Goal: Task Accomplishment & Management: Manage account settings

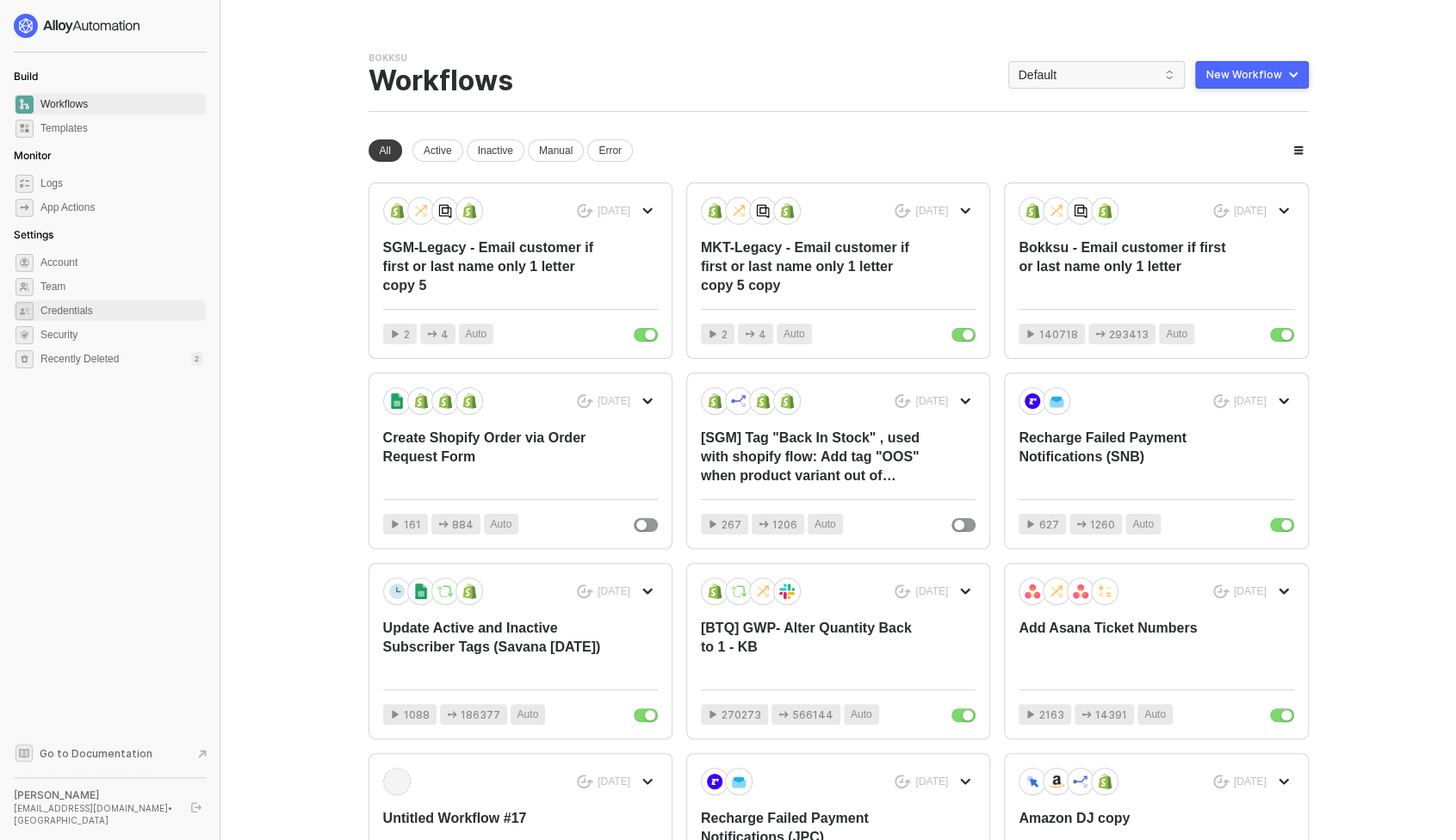
click at [65, 309] on span "Credentials" at bounding box center [120, 310] width 161 height 21
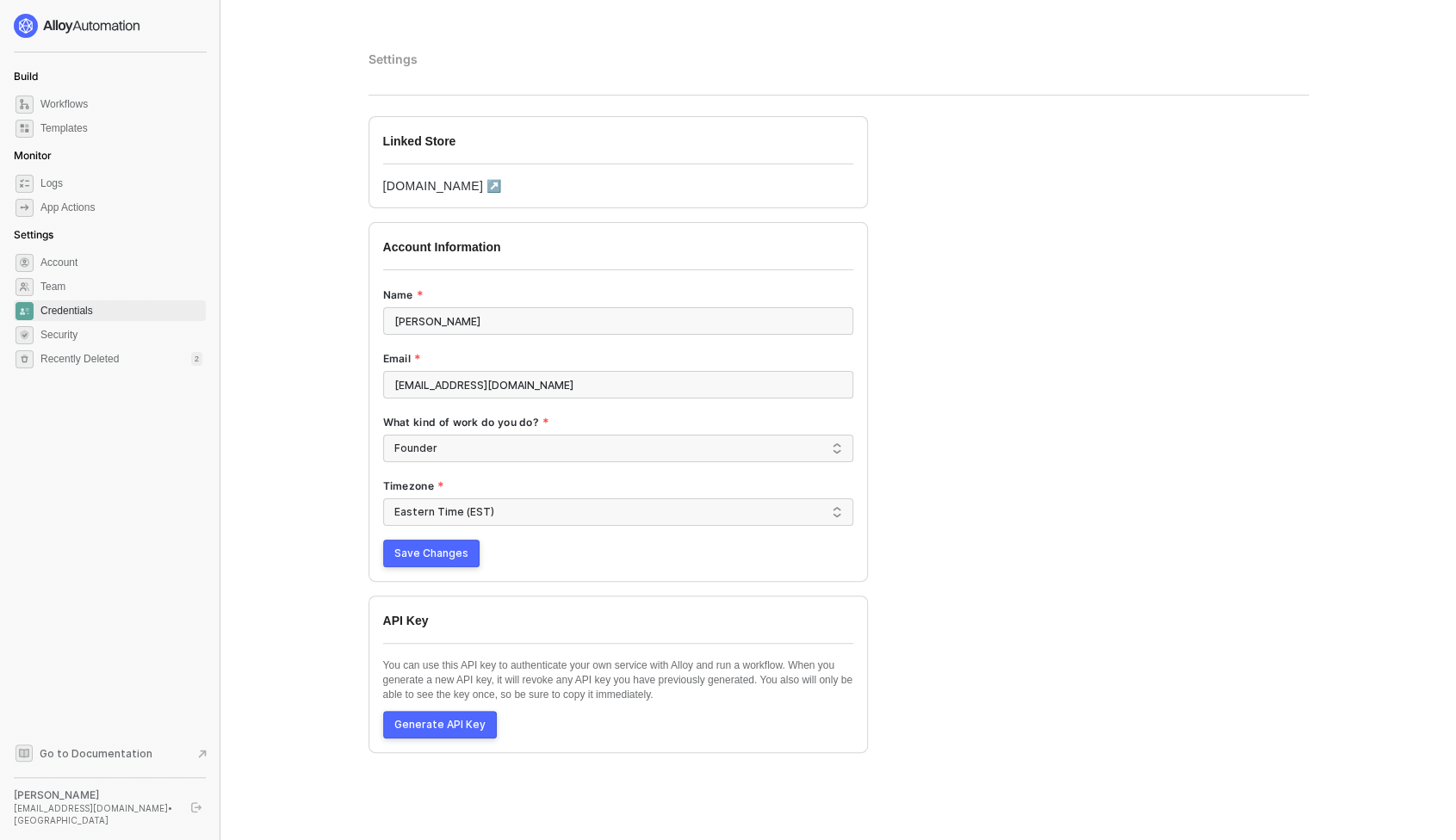
click at [438, 555] on span "Save Changes" at bounding box center [431, 553] width 74 height 13
click at [439, 722] on div "Generate API Key" at bounding box center [440, 724] width 91 height 13
click at [833, 718] on icon at bounding box center [835, 724] width 15 height 13
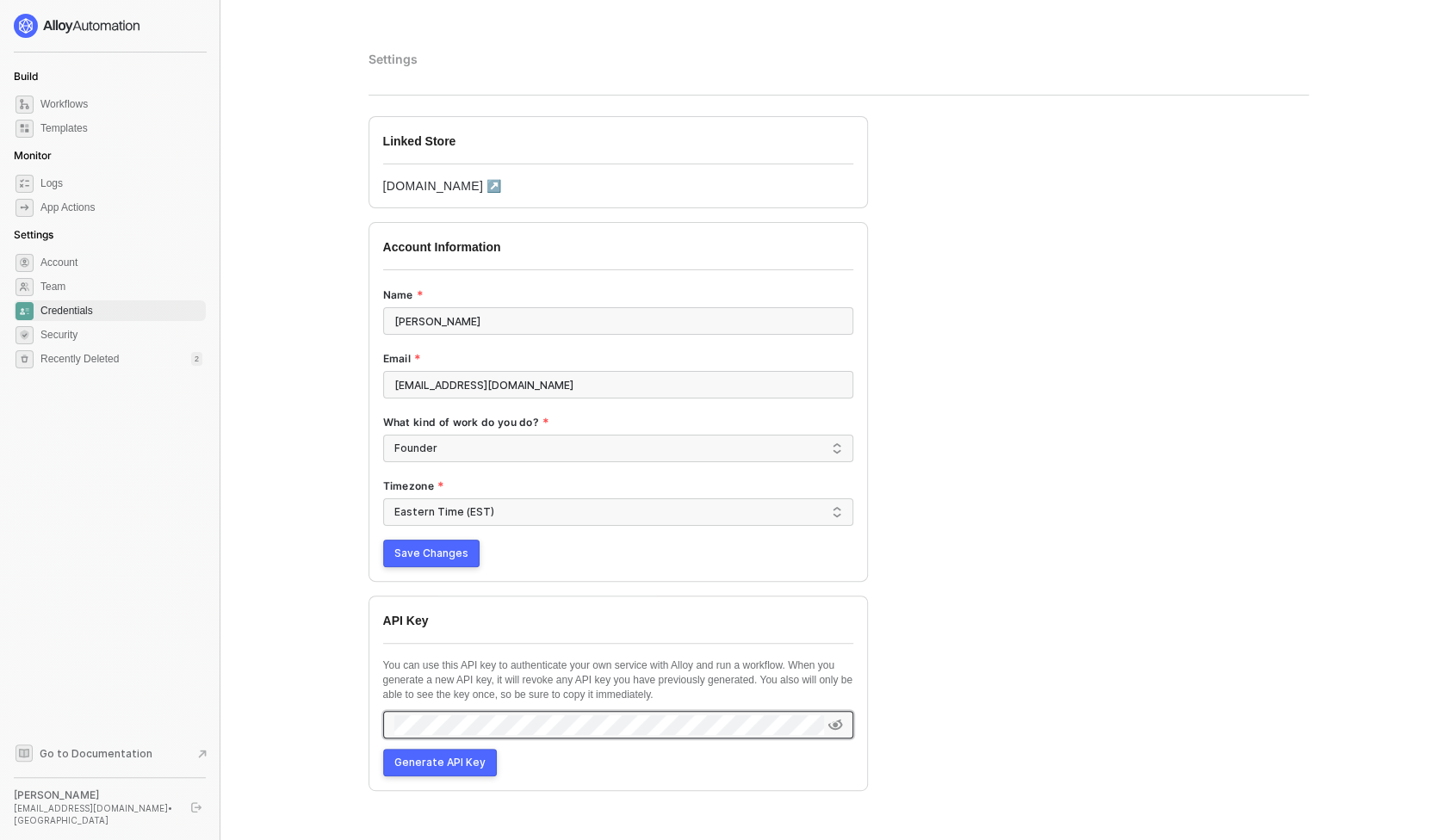
click at [103, 310] on span "Credentials" at bounding box center [120, 310] width 161 height 21
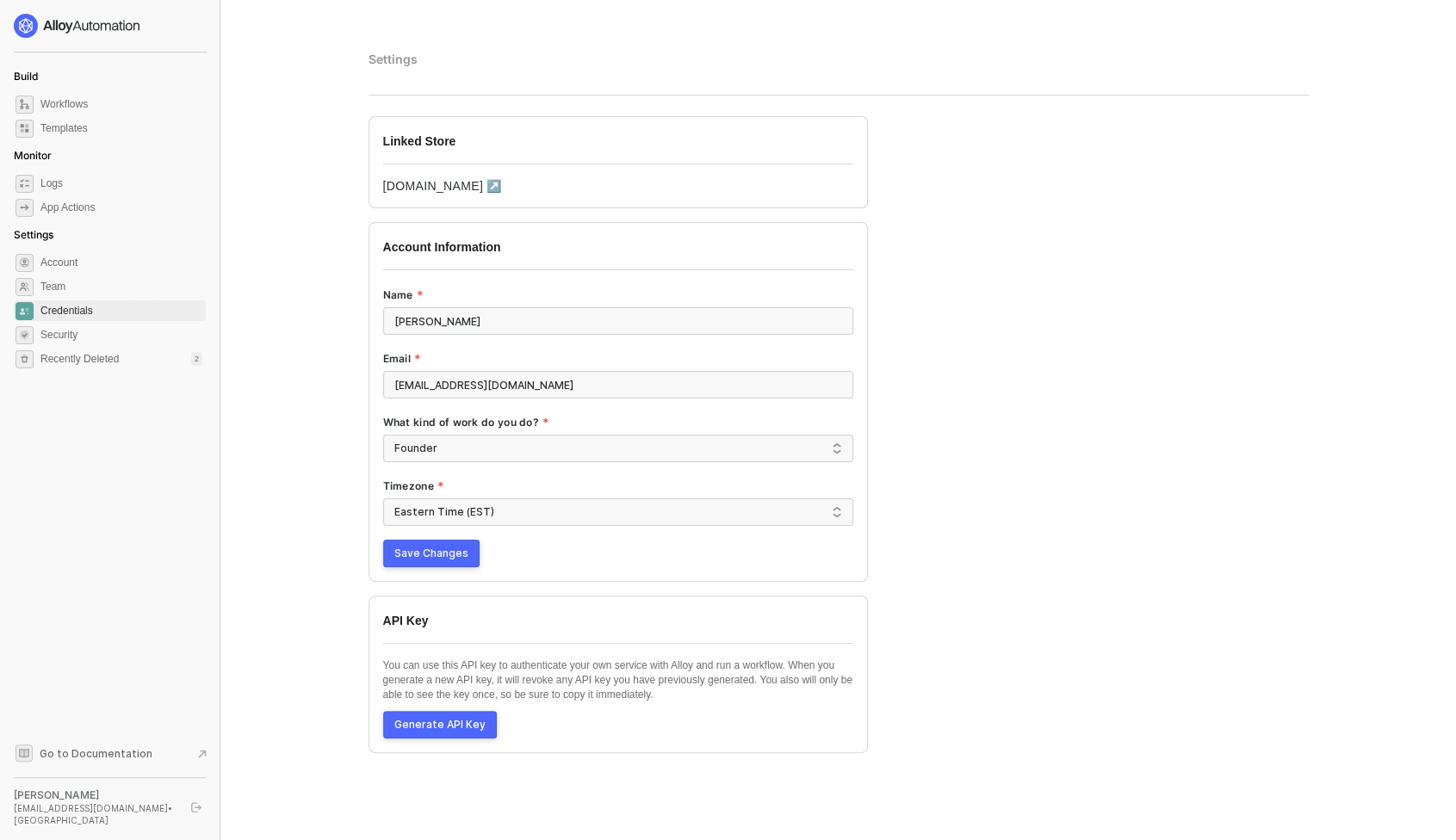
click at [416, 555] on span "Save Changes" at bounding box center [431, 553] width 74 height 13
click at [425, 718] on div "Generate API Key" at bounding box center [440, 724] width 91 height 13
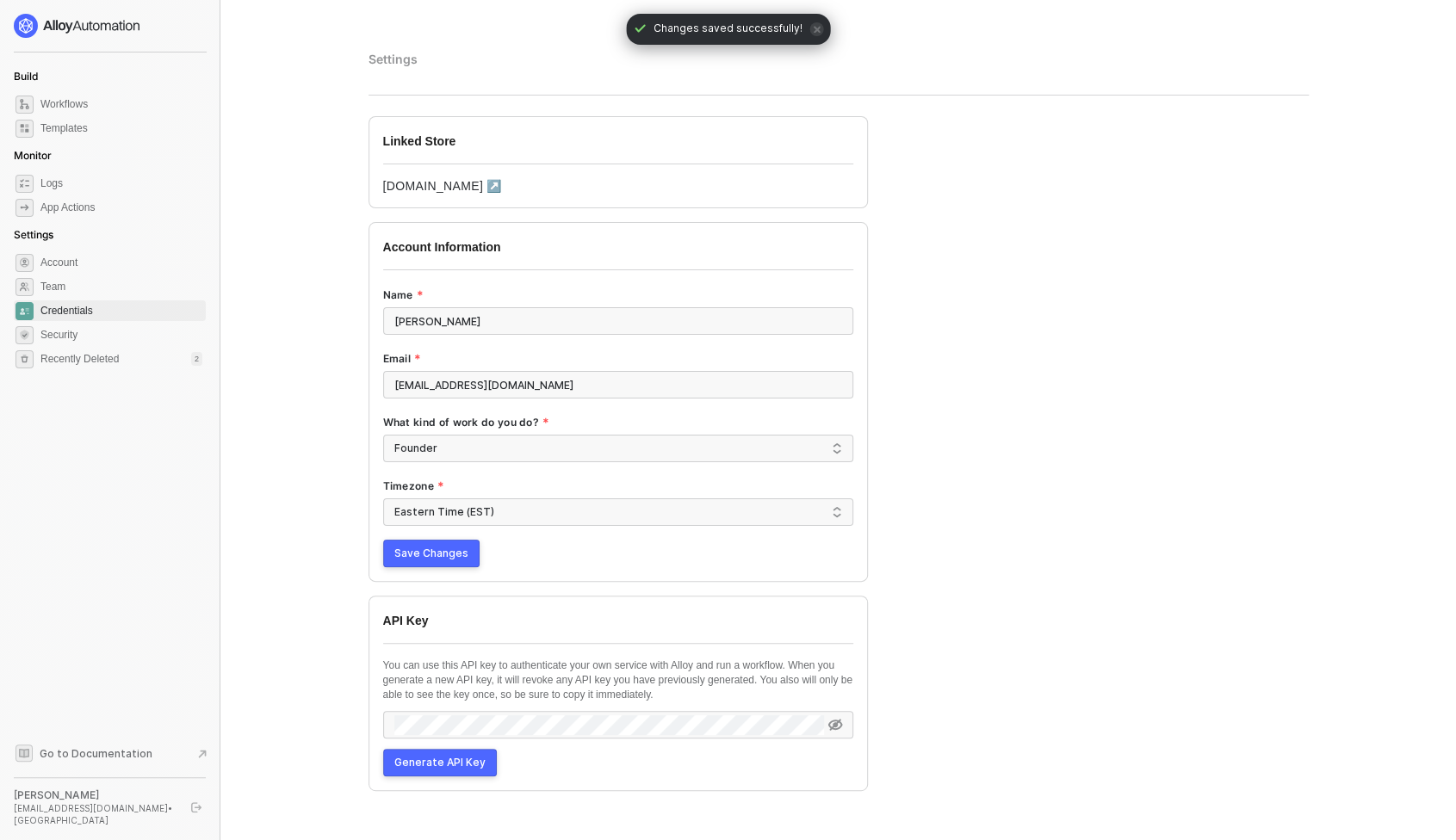
click at [838, 720] on icon at bounding box center [836, 725] width 14 height 12
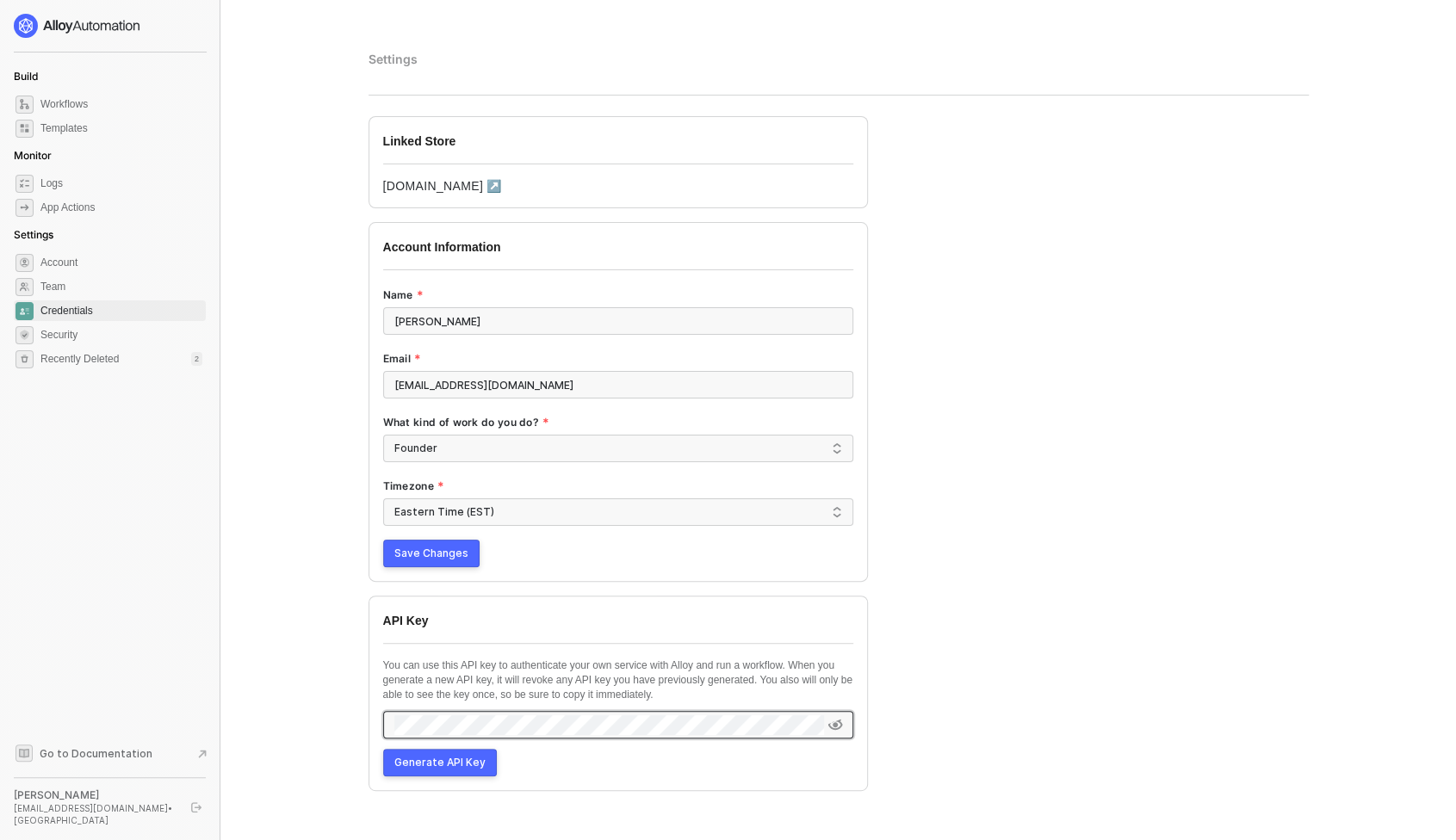
click at [302, 478] on main "Settings Linked Store snb-hashii.myshopify.com ↗ Account Information Name Kelan…" at bounding box center [728, 517] width 1456 height 1035
click at [88, 107] on span "Workflows" at bounding box center [120, 103] width 161 height 21
